Goal: Answer question/provide support

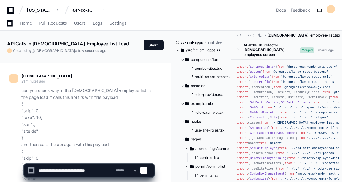
scroll to position [705, 0]
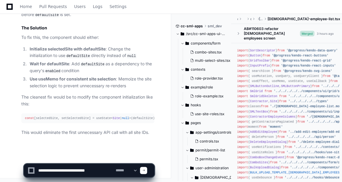
drag, startPoint x: 104, startPoint y: 170, endPoint x: 31, endPoint y: 164, distance: 72.9
drag, startPoint x: 103, startPoint y: 164, endPoint x: 30, endPoint y: 180, distance: 74.8
click at [30, 180] on div "**********" at bounding box center [89, 167] width 131 height 28
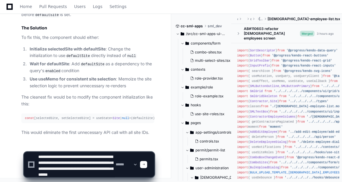
scroll to position [8, 0]
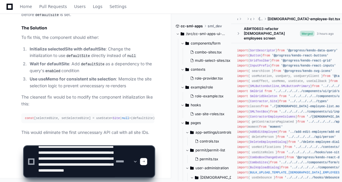
type textarea "**********"
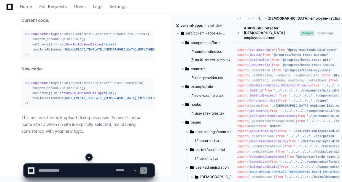
scroll to position [1570, 0]
click at [57, 169] on textarea at bounding box center [75, 170] width 77 height 13
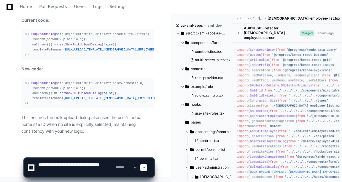
type textarea "**********"
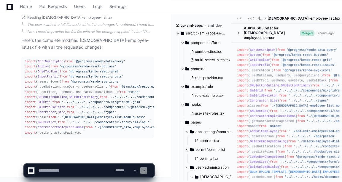
scroll to position [1760, 0]
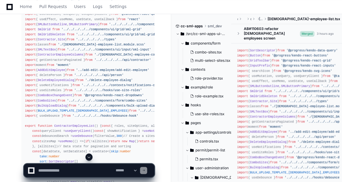
click at [92, 158] on button at bounding box center [88, 156] width 7 height 7
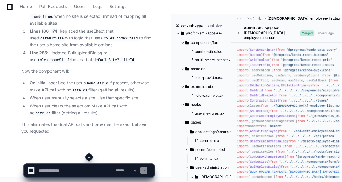
scroll to position [3238, 0]
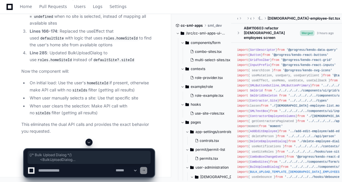
drag, startPoint x: 28, startPoint y: 112, endPoint x: 38, endPoint y: 51, distance: 62.2
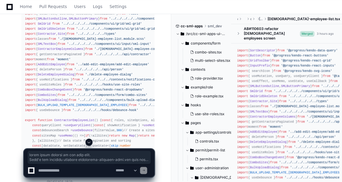
scroll to position [28, 0]
copy div "import { SortDescriptor } from '@progress/kendo-data-query' import { Button } f…"
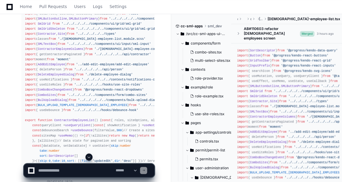
click at [14, 174] on div "**********" at bounding box center [89, 167] width 164 height 28
click at [49, 171] on textarea at bounding box center [75, 170] width 77 height 13
paste textarea "**********"
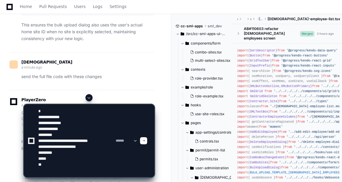
scroll to position [1581, 0]
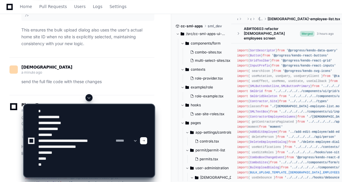
click at [37, 111] on textarea at bounding box center [75, 140] width 77 height 72
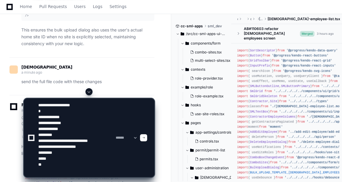
click at [65, 104] on textarea at bounding box center [75, 137] width 77 height 78
click at [53, 165] on textarea at bounding box center [75, 137] width 77 height 78
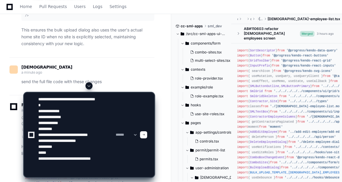
paste textarea "**********"
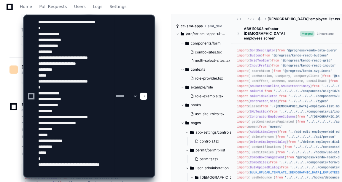
type textarea "**********"
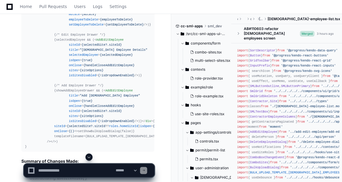
scroll to position [2660, 0]
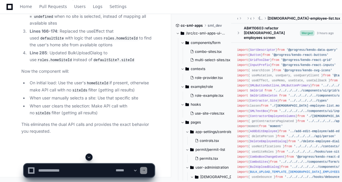
click at [89, 157] on span at bounding box center [89, 156] width 5 height 5
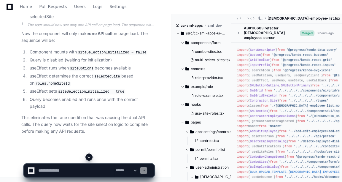
scroll to position [5194, 0]
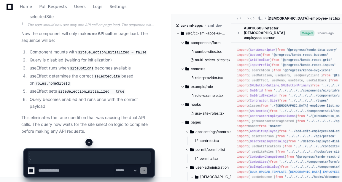
drag, startPoint x: 27, startPoint y: 128, endPoint x: 23, endPoint y: 87, distance: 42.1
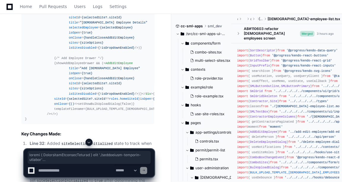
scroll to position [3723, 0]
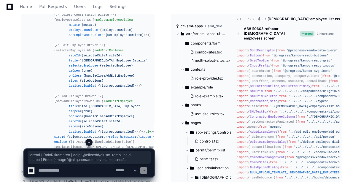
copy div "import { SortDescriptor } from '@progress/kendo-data-query' import { Button } f…"
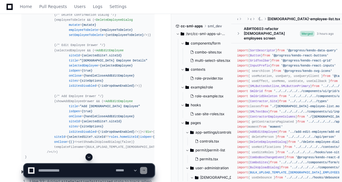
click at [61, 168] on textarea at bounding box center [75, 170] width 77 height 13
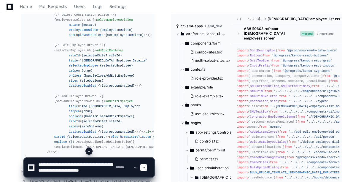
scroll to position [2, 0]
type textarea "**********"
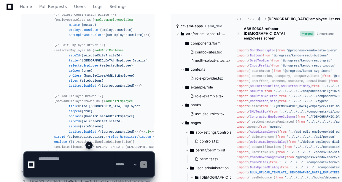
scroll to position [0, 0]
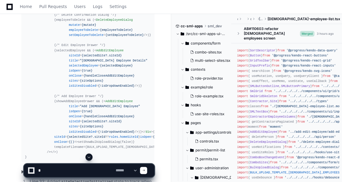
type textarea "*"
click at [86, 157] on button at bounding box center [88, 156] width 7 height 7
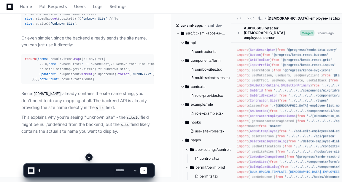
scroll to position [5793, 0]
click at [63, 171] on textarea at bounding box center [75, 170] width 77 height 13
paste textarea "**********"
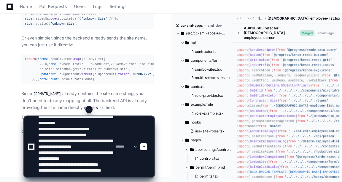
scroll to position [25, 0]
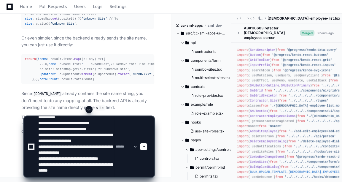
type textarea "**********"
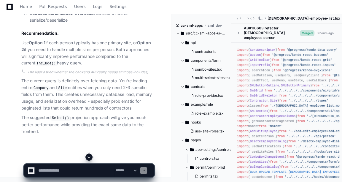
scroll to position [6337, 0]
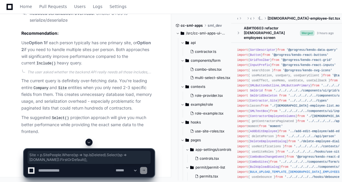
scroll to position [0, 0]
copy div "Site = p.SitePeople.Where(sp => !sp.IsDeleted).Select(sp => [DOMAIN_NAME]).Firs…"
click at [75, 171] on textarea at bounding box center [75, 170] width 77 height 13
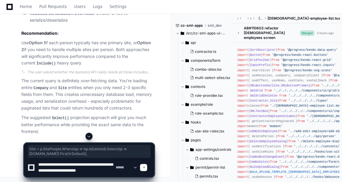
scroll to position [2, 0]
type textarea "**********"
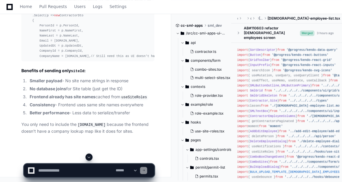
scroll to position [6920, 0]
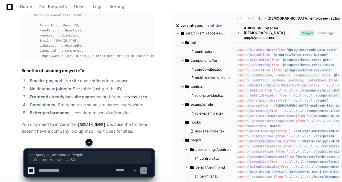
drag, startPoint x: 23, startPoint y: 35, endPoint x: 38, endPoint y: 119, distance: 85.1
click at [38, 61] on pre "var query = _smlContext.People .Where(p => p.IsActive && (!p.IsTerminated.HasVa…" at bounding box center [87, 23] width 133 height 76
copy div "var query = _smlContext.People .Where(p => p.IsActive && (!p.IsTerminated.HasVa…"
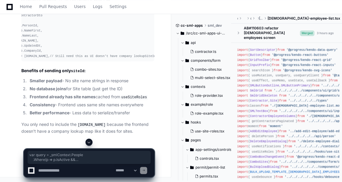
scroll to position [0, 6]
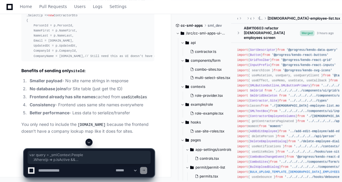
click at [15, 129] on div "Perfect! Looking at the code, I can see exactly what's happening: 1. Line 44-47…" at bounding box center [81, 12] width 145 height 244
drag, startPoint x: 30, startPoint y: 111, endPoint x: 23, endPoint y: 27, distance: 84.5
click at [23, 27] on pre "var query = _smlContext.People .Where(p => p.IsActive && (!p.IsTerminated.HasVa…" at bounding box center [87, 23] width 133 height 76
copy div "var query = _smlContext.People .Where(p => p.IsActive && (!p.IsTerminated.HasVa…"
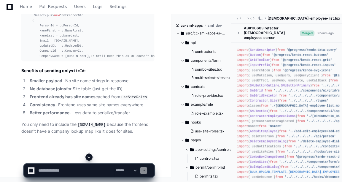
click at [12, 167] on div "**********" at bounding box center [89, 167] width 164 height 28
click at [57, 176] on textarea at bounding box center [75, 170] width 77 height 13
click at [62, 173] on textarea at bounding box center [75, 170] width 77 height 13
paste textarea "**********"
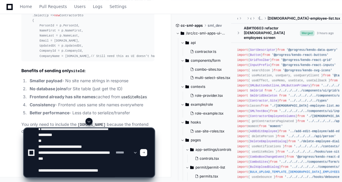
scroll to position [20, 0]
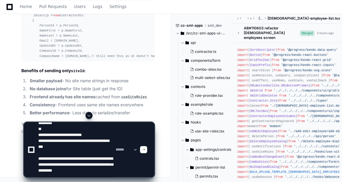
type textarea "**********"
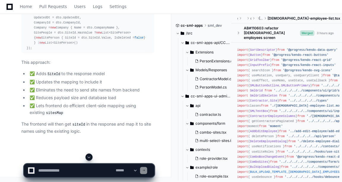
scroll to position [0, 0]
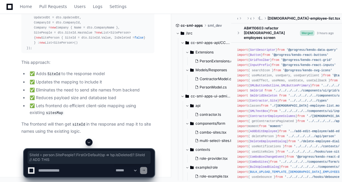
copy div "SiteId = person.SitePeople?.FirstOrDefault(sp => !sp.IsDeleted)?.SiteId // ADD …"
drag, startPoint x: 31, startPoint y: 76, endPoint x: 88, endPoint y: 91, distance: 58.8
copy div "/// <summary> /// The site ID where this contractor belongs. /// </summary> pub…"
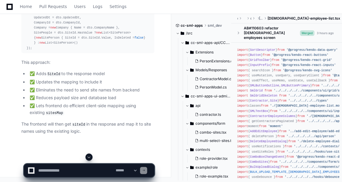
click at [62, 170] on textarea at bounding box center [75, 170] width 77 height 13
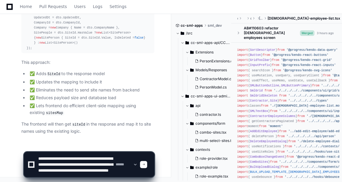
scroll to position [8, 0]
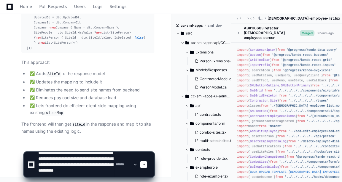
type textarea "**********"
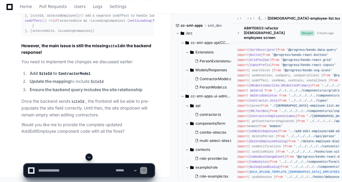
scroll to position [8141, 0]
click at [80, 168] on textarea at bounding box center [75, 170] width 77 height 13
click at [51, 171] on textarea at bounding box center [75, 170] width 77 height 13
click at [86, 169] on textarea at bounding box center [75, 170] width 77 height 13
type textarea "**********"
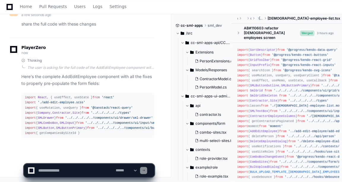
scroll to position [8463, 0]
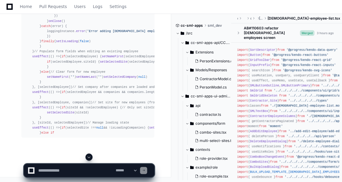
click at [89, 155] on span at bounding box center [89, 156] width 5 height 5
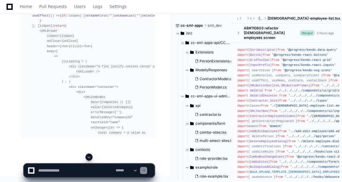
click at [90, 160] on button at bounding box center [88, 156] width 7 height 7
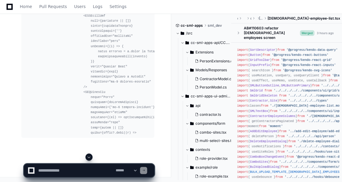
scroll to position [9448, 0]
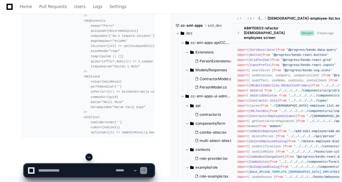
click at [90, 160] on button at bounding box center [88, 156] width 7 height 7
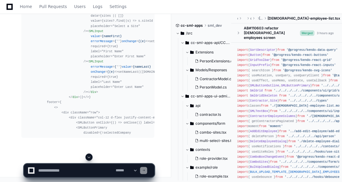
click at [90, 160] on button at bounding box center [88, 156] width 7 height 7
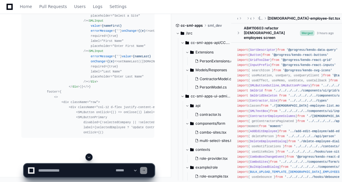
click at [90, 160] on button at bounding box center [88, 156] width 7 height 7
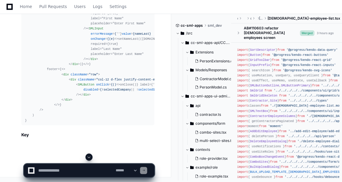
scroll to position [9661, 0]
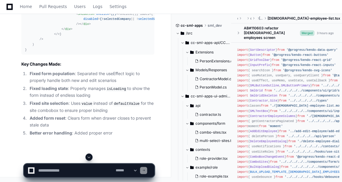
click at [90, 160] on button at bounding box center [88, 156] width 7 height 7
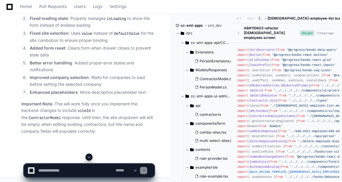
scroll to position [9714, 0]
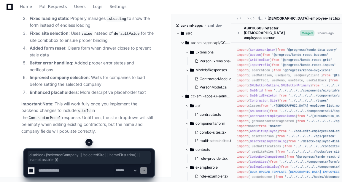
drag, startPoint x: 25, startPoint y: 112, endPoint x: 23, endPoint y: 62, distance: 50.7
copy div "import React , { useEffect, useState } from 'react' import './add-edit-employee…"
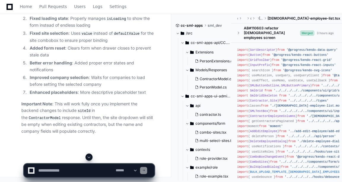
scroll to position [8803, 0]
click at [83, 168] on textarea at bounding box center [75, 170] width 77 height 13
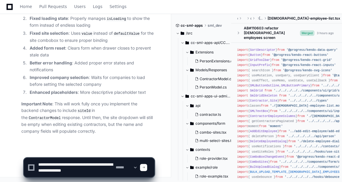
scroll to position [2, 0]
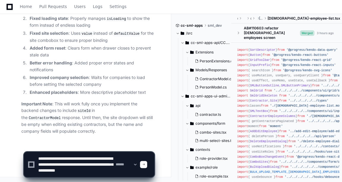
type textarea "**********"
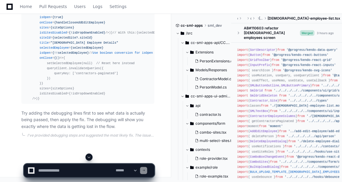
scroll to position [10284, 0]
click at [48, 169] on textarea at bounding box center [75, 170] width 77 height 13
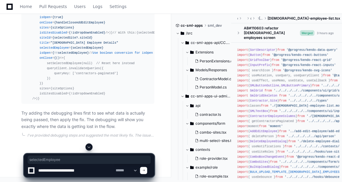
copy span "selectedEmployee"
click at [82, 169] on textarea at bounding box center [75, 170] width 77 height 13
paste textarea "**********"
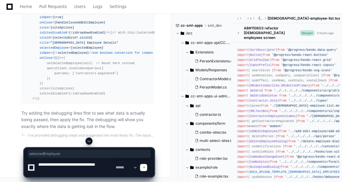
click at [94, 170] on textarea at bounding box center [75, 167] width 77 height 19
click at [51, 171] on textarea at bounding box center [75, 167] width 77 height 19
paste textarea "***"
type textarea "**********"
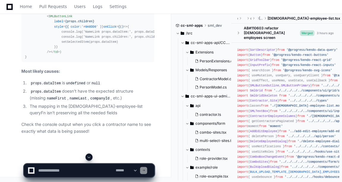
scroll to position [11024, 0]
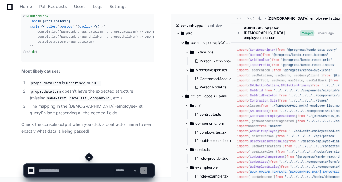
scroll to position [11310, 0]
